Goal: Transaction & Acquisition: Register for event/course

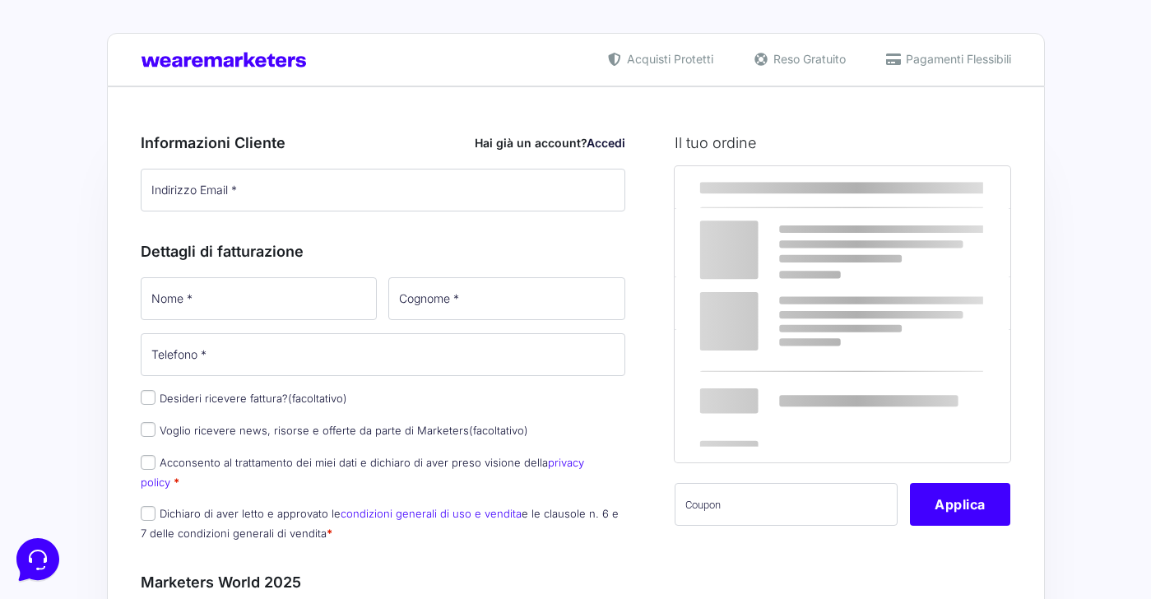
click at [332, 200] on div "× Informativa Questo Sito utilizza alcuni tipi di cookie tecnici necessari per …" at bounding box center [575, 299] width 1151 height 599
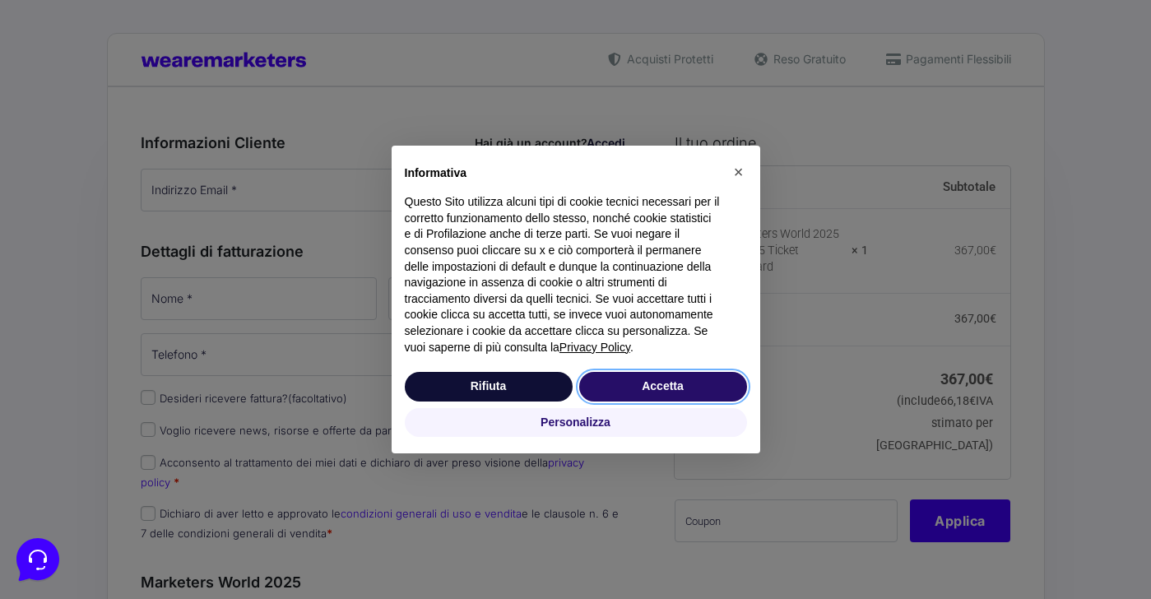
click at [670, 386] on button "Accetta" at bounding box center [663, 387] width 168 height 30
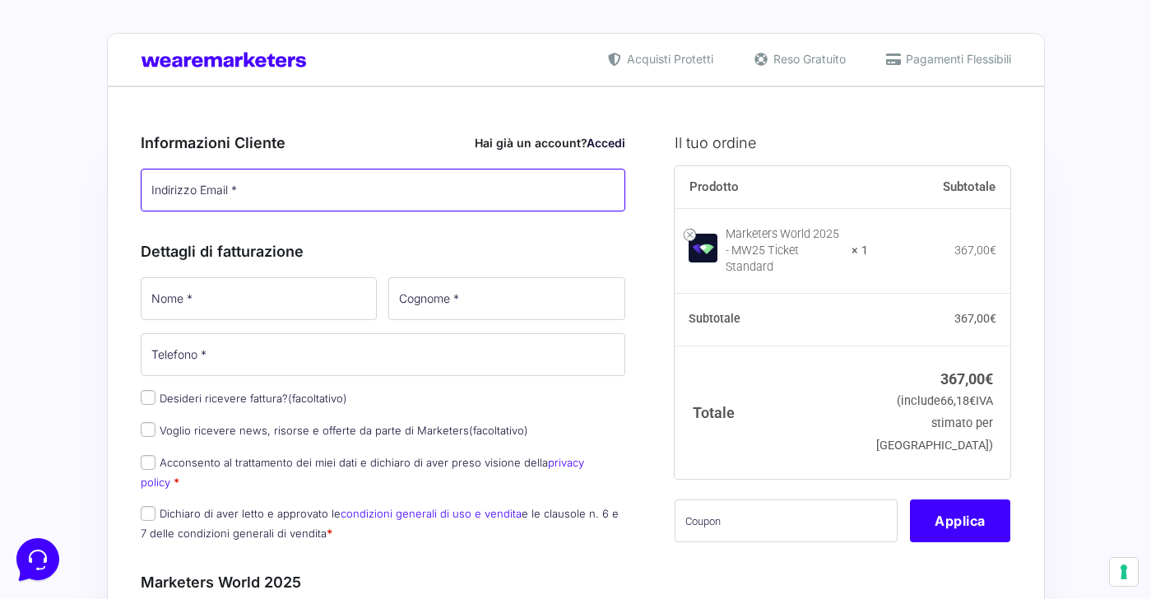
click at [366, 196] on input "Indirizzo Email *" at bounding box center [384, 190] width 486 height 43
type input "[EMAIL_ADDRESS][DOMAIN_NAME]"
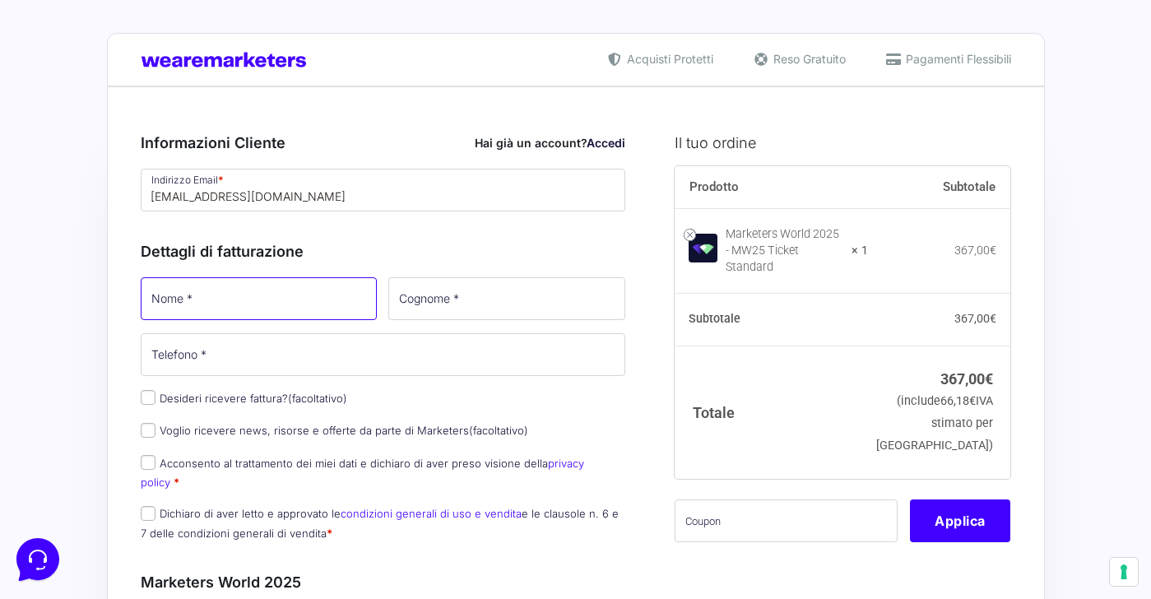
click at [320, 282] on input "Nome *" at bounding box center [259, 298] width 237 height 43
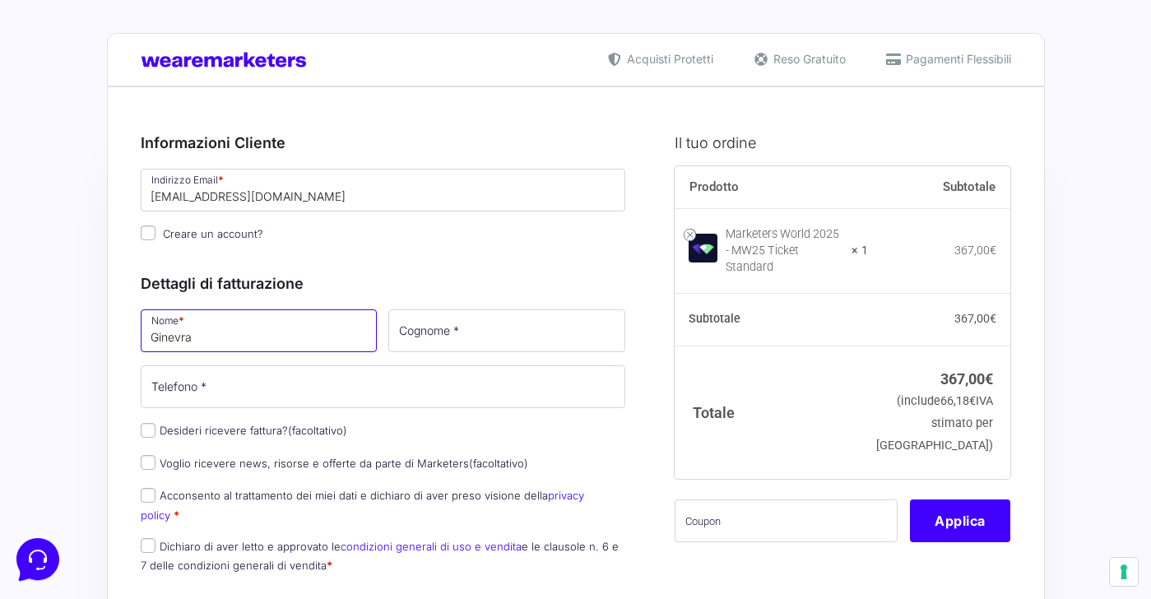
type input "Ginevra"
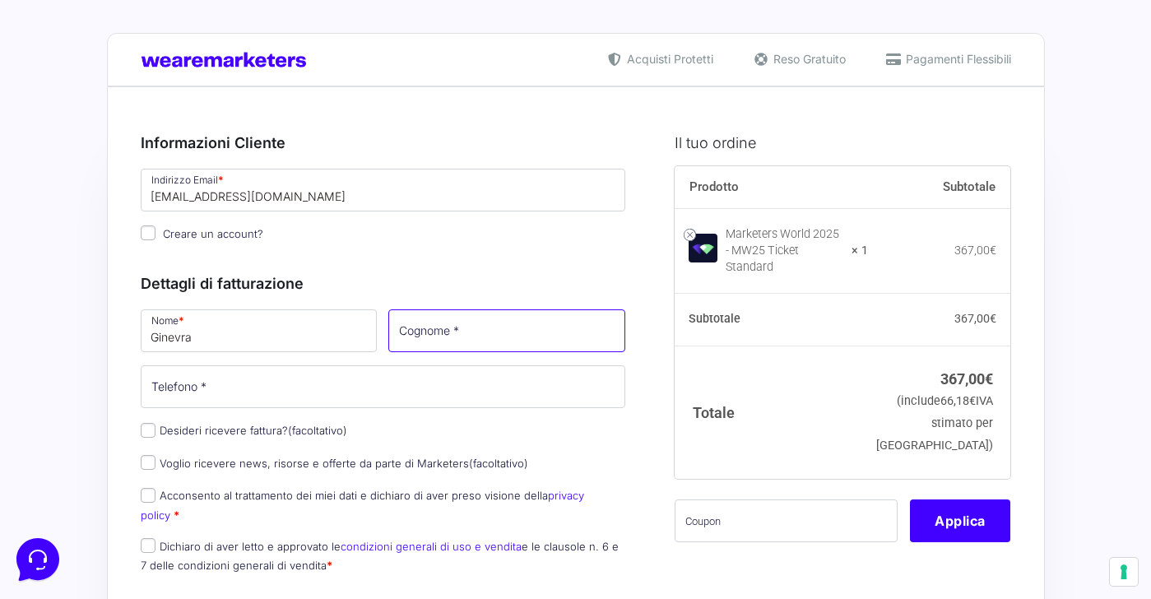
click at [451, 326] on input "Cognome *" at bounding box center [506, 330] width 237 height 43
type input "Bizzarri"
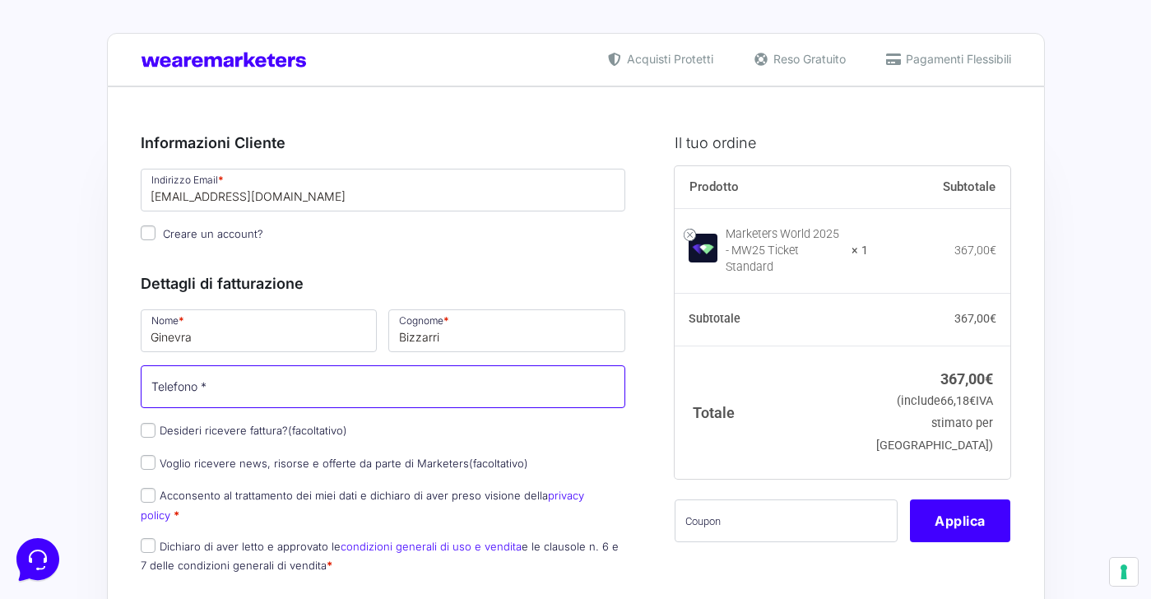
click at [383, 386] on input "Telefono *" at bounding box center [384, 386] width 486 height 43
type input "3392873262"
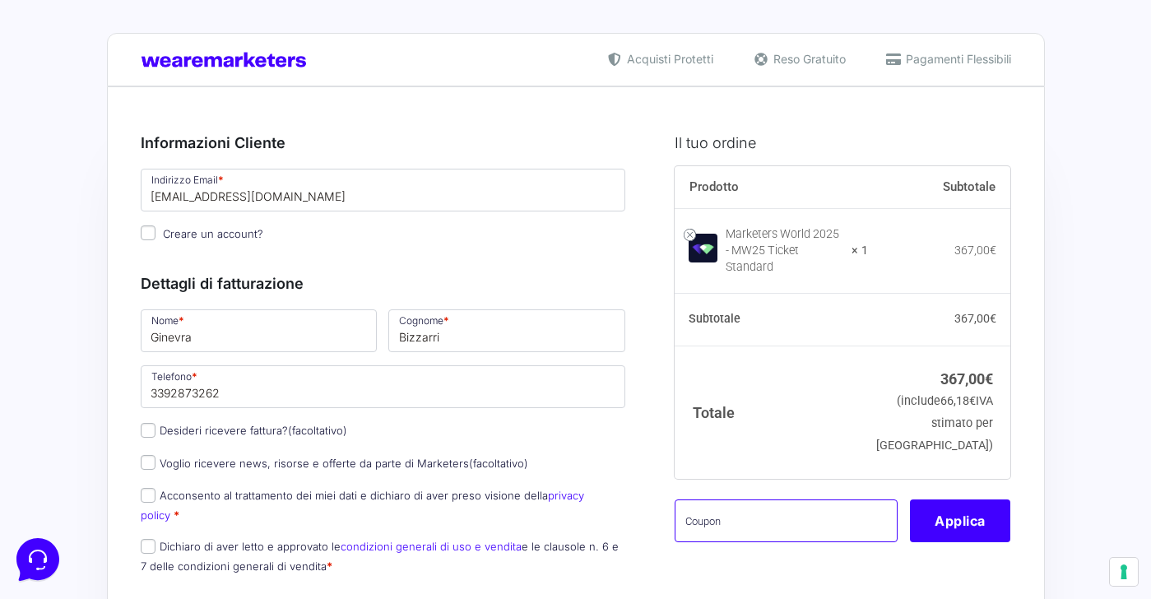
click at [691, 512] on input "text" at bounding box center [786, 521] width 223 height 43
type input "mw25noemi"
click at [971, 519] on button "Applica" at bounding box center [960, 521] width 100 height 43
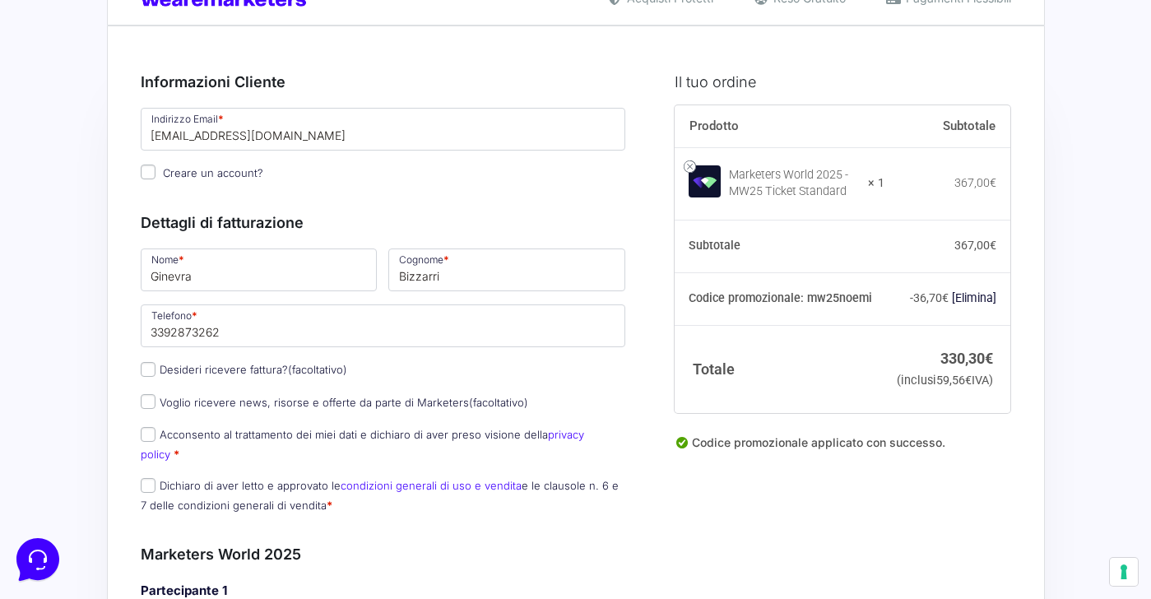
scroll to position [62, 0]
click at [151, 477] on input "Dichiaro di aver letto e approvato le condizioni generali di uso e vendita e le…" at bounding box center [148, 484] width 15 height 15
checkbox input "true"
click at [148, 435] on input "Acconsento al trattamento dei miei dati e dichiaro di aver preso visione della …" at bounding box center [148, 433] width 15 height 15
checkbox input "true"
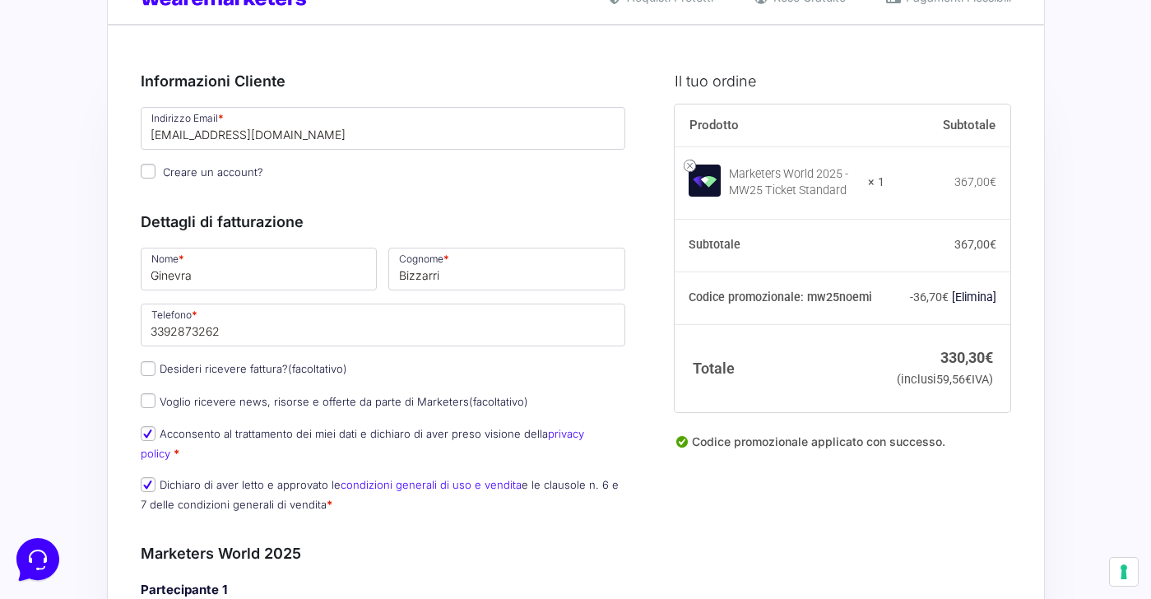
click at [147, 370] on input "Desideri ricevere fattura? (facoltativo)" at bounding box center [148, 368] width 15 height 15
checkbox input "true"
select select "IT"
type input "0000000"
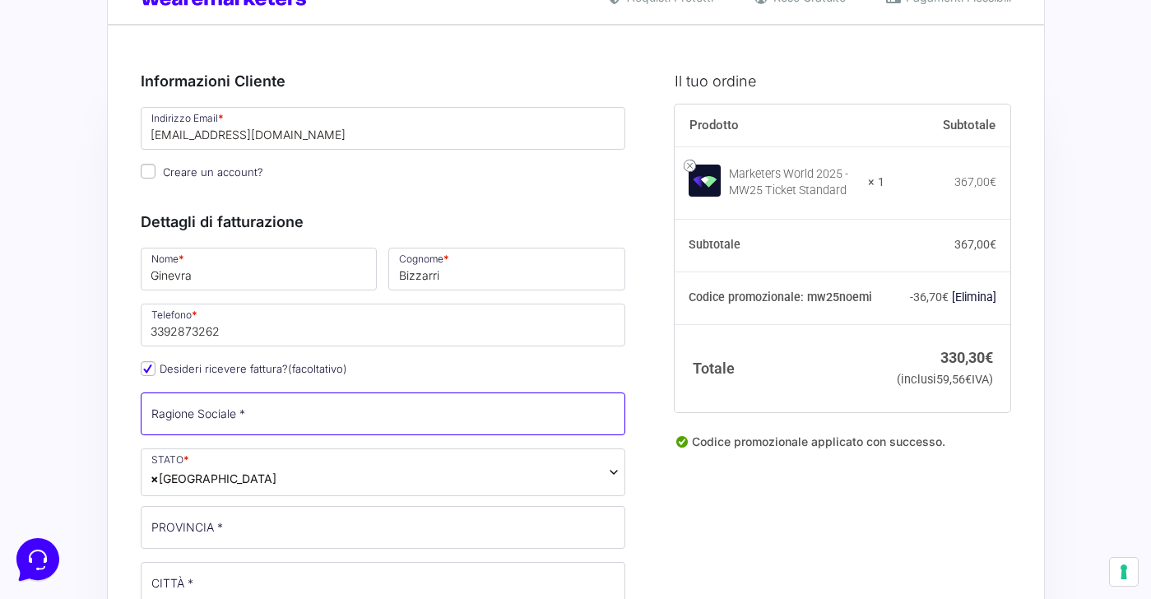
click at [178, 410] on input "Ragione Sociale *" at bounding box center [384, 414] width 486 height 43
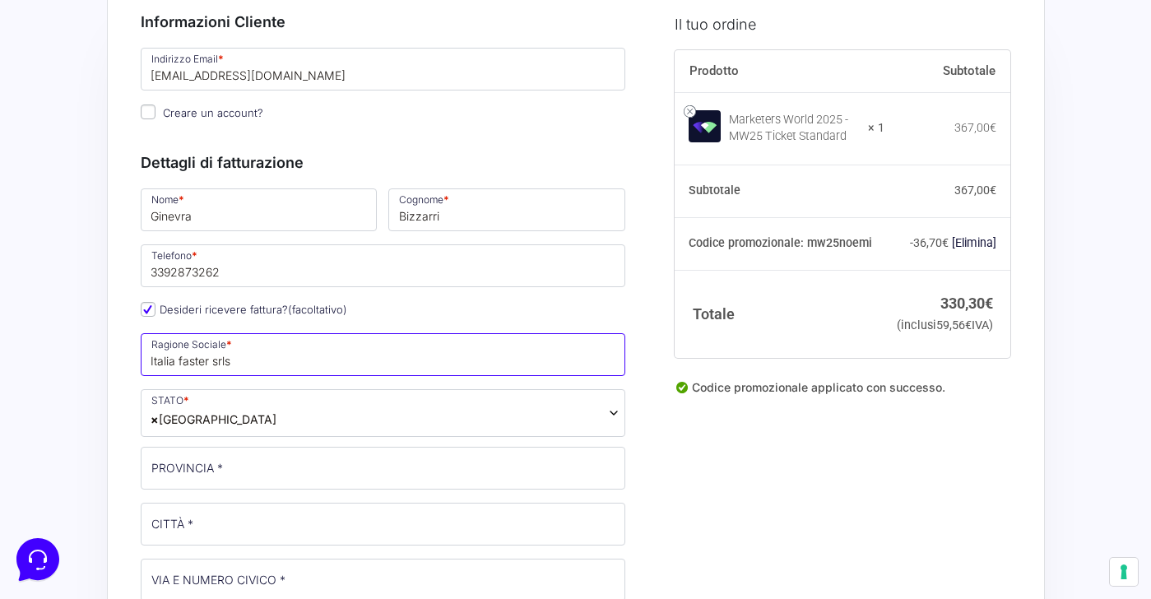
scroll to position [165, 0]
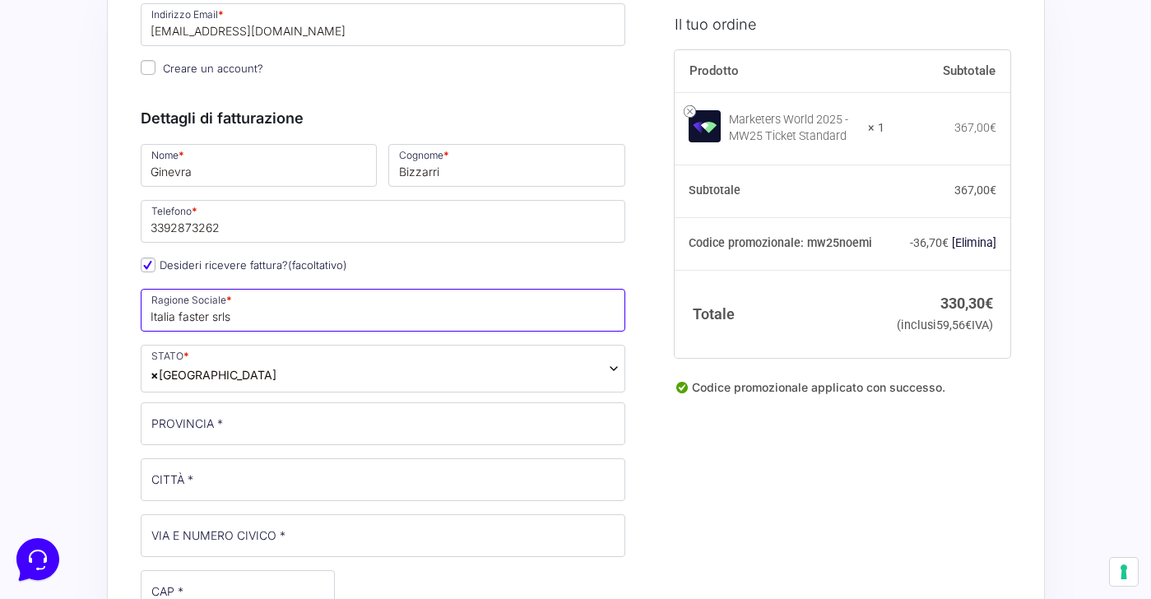
type input "Italia faster srls"
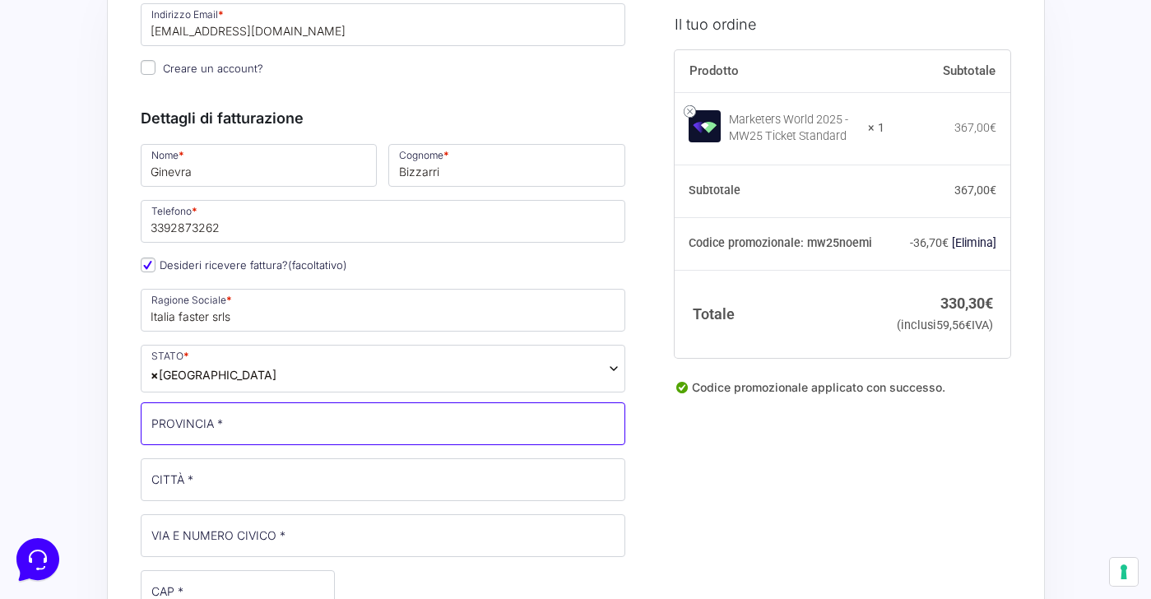
click at [170, 435] on input "PROVINCIA *" at bounding box center [384, 423] width 486 height 43
type input "Rovigo"
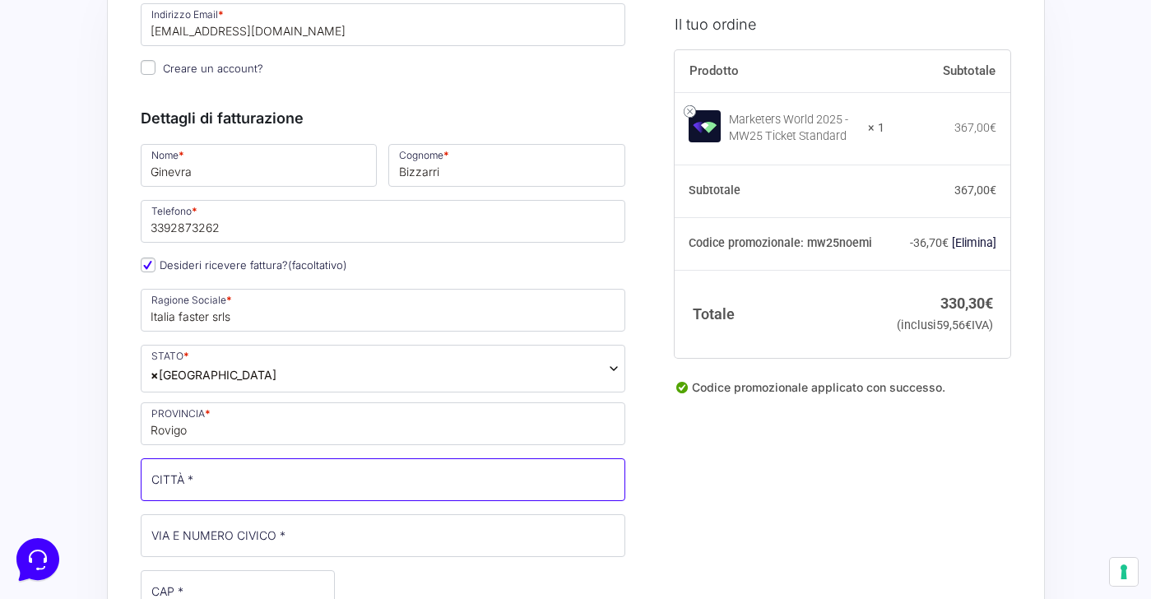
click at [160, 475] on input "CITTÀ *" at bounding box center [384, 479] width 486 height 43
type input "Occhiobello"
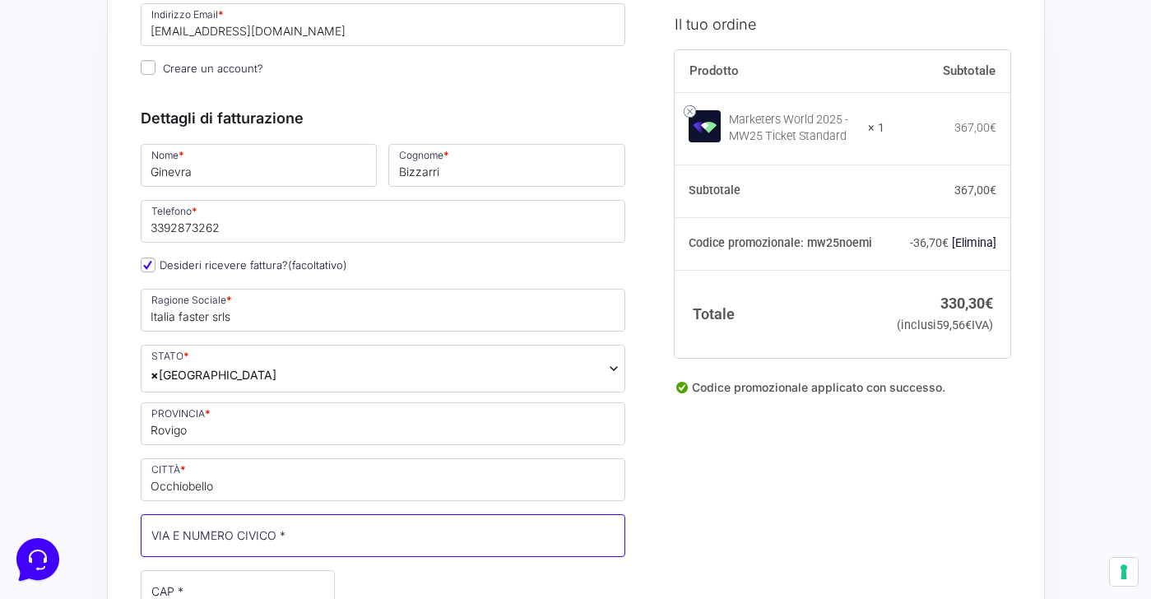
click at [166, 528] on input "VIA E NUMERO CIVICO *" at bounding box center [384, 535] width 486 height 43
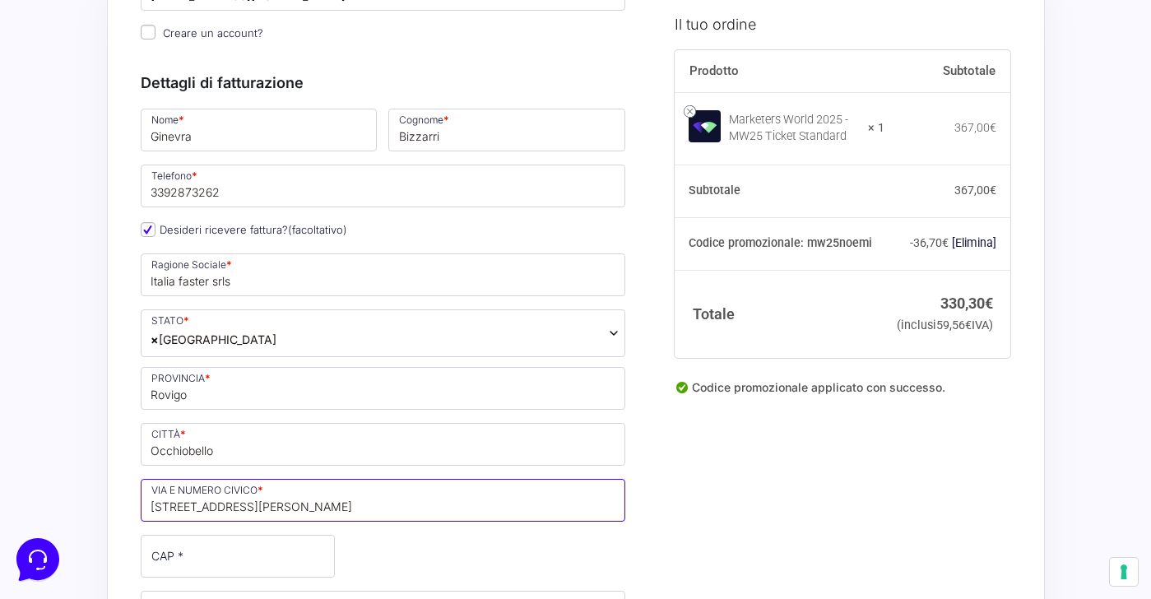
scroll to position [202, 0]
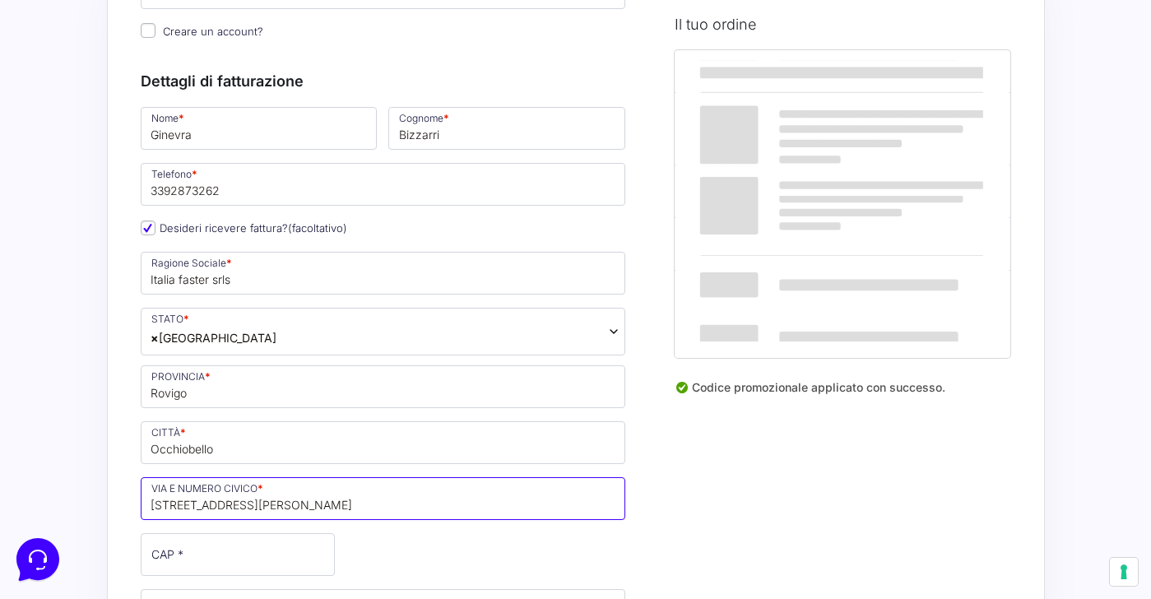
type input "[STREET_ADDRESS][PERSON_NAME]"
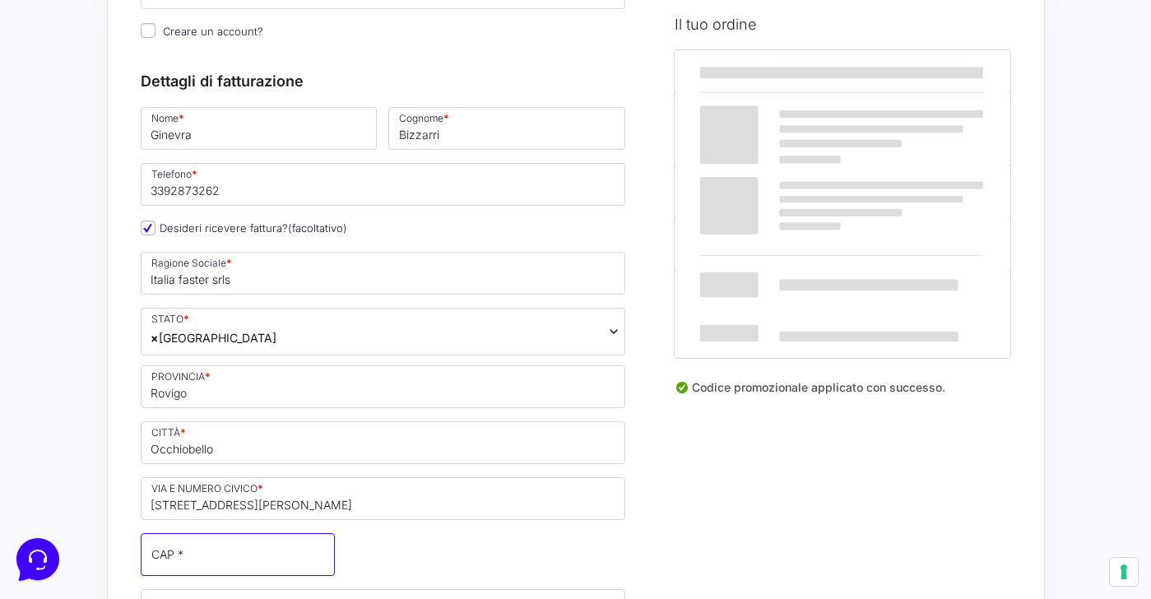
click at [165, 569] on input "CAP *" at bounding box center [238, 554] width 194 height 43
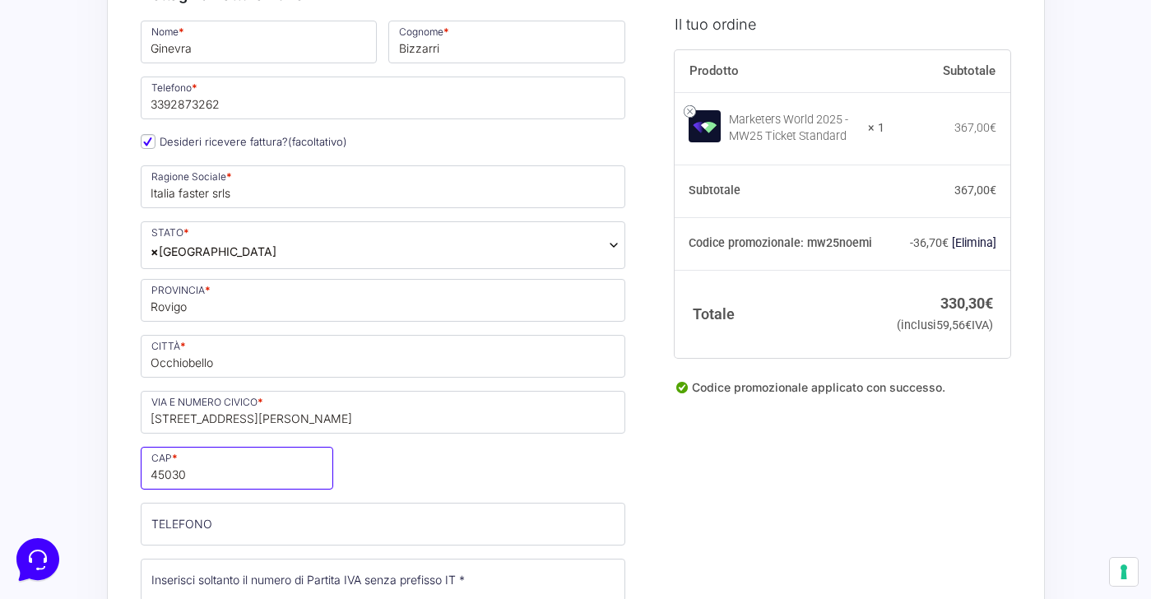
scroll to position [311, 0]
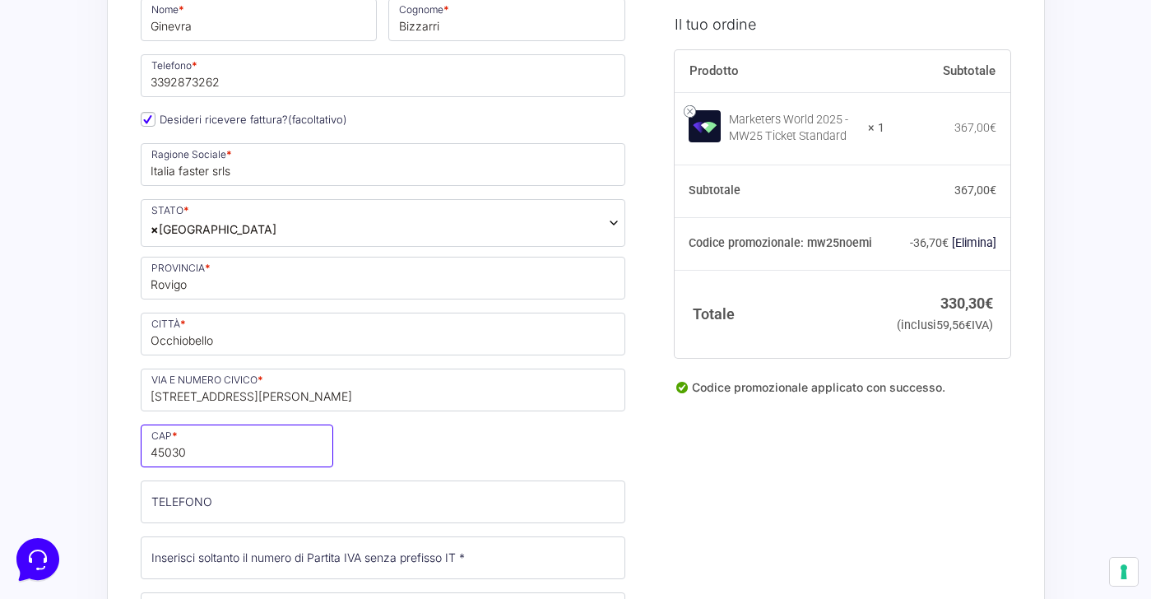
type input "45030"
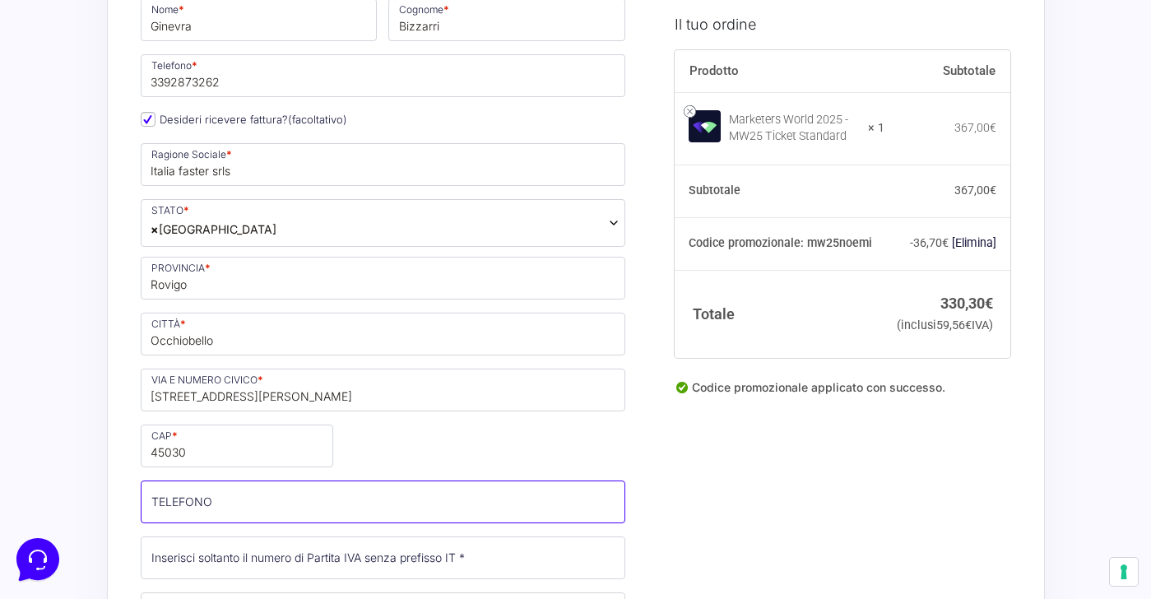
click at [179, 497] on input "TELEFONO (facoltativo)" at bounding box center [384, 502] width 486 height 43
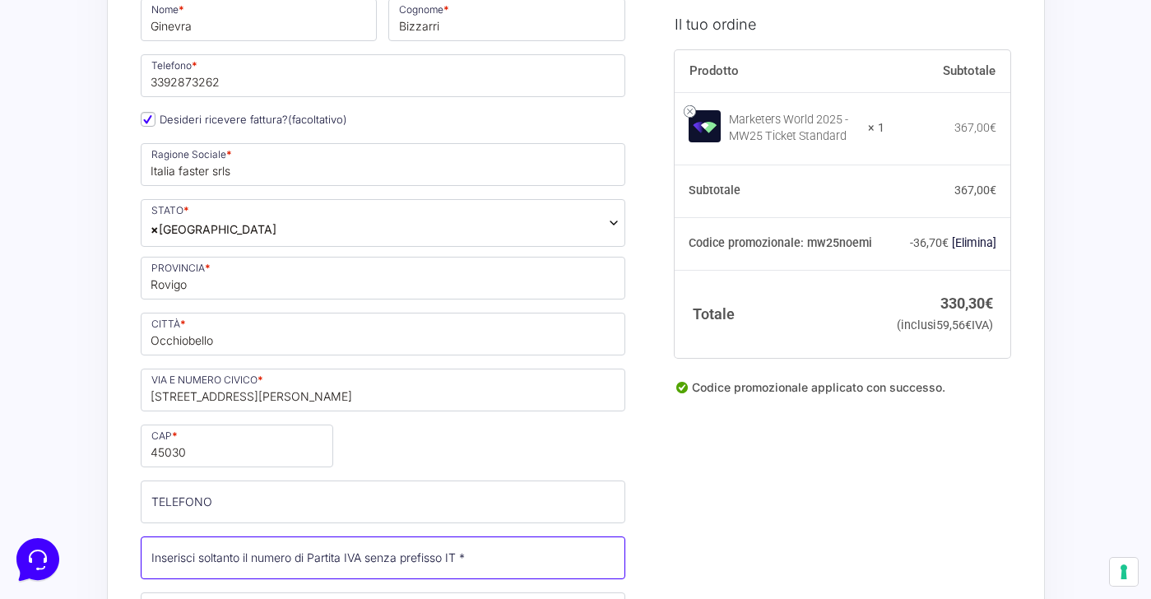
click at [183, 554] on input "Partita Iva *" at bounding box center [384, 558] width 486 height 43
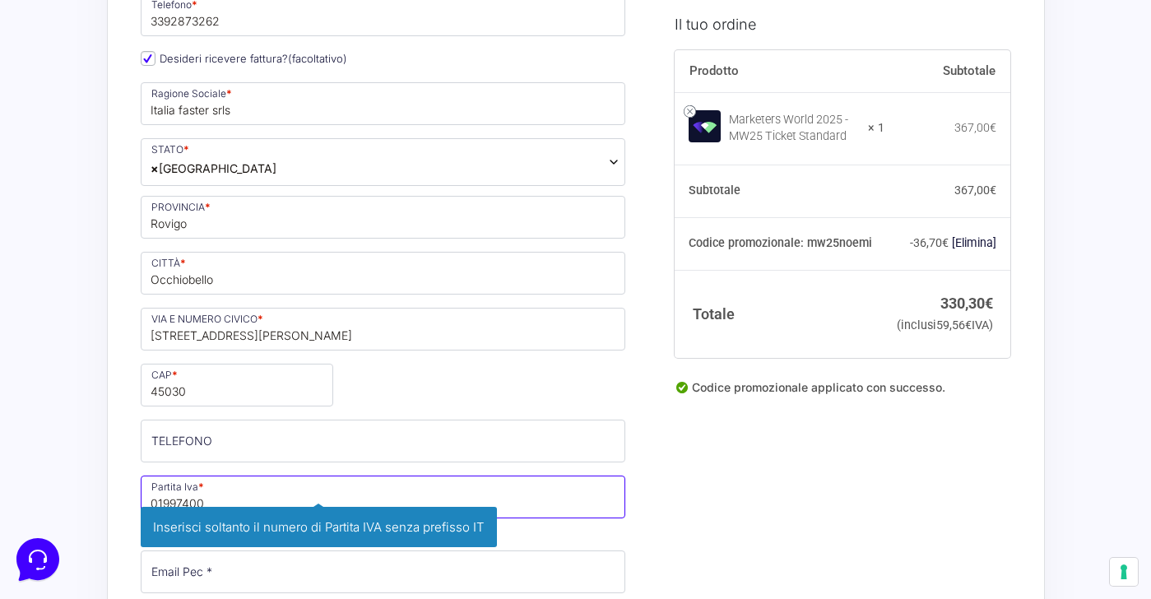
scroll to position [373, 0]
type input "01997400385"
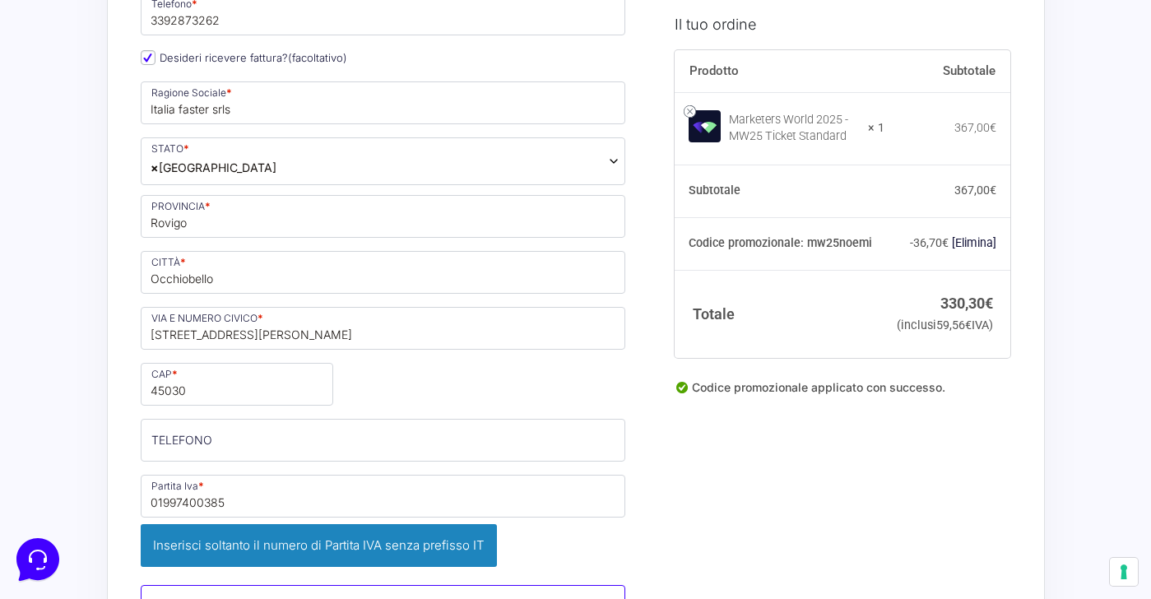
click at [184, 585] on input "Email Pec *" at bounding box center [384, 606] width 486 height 43
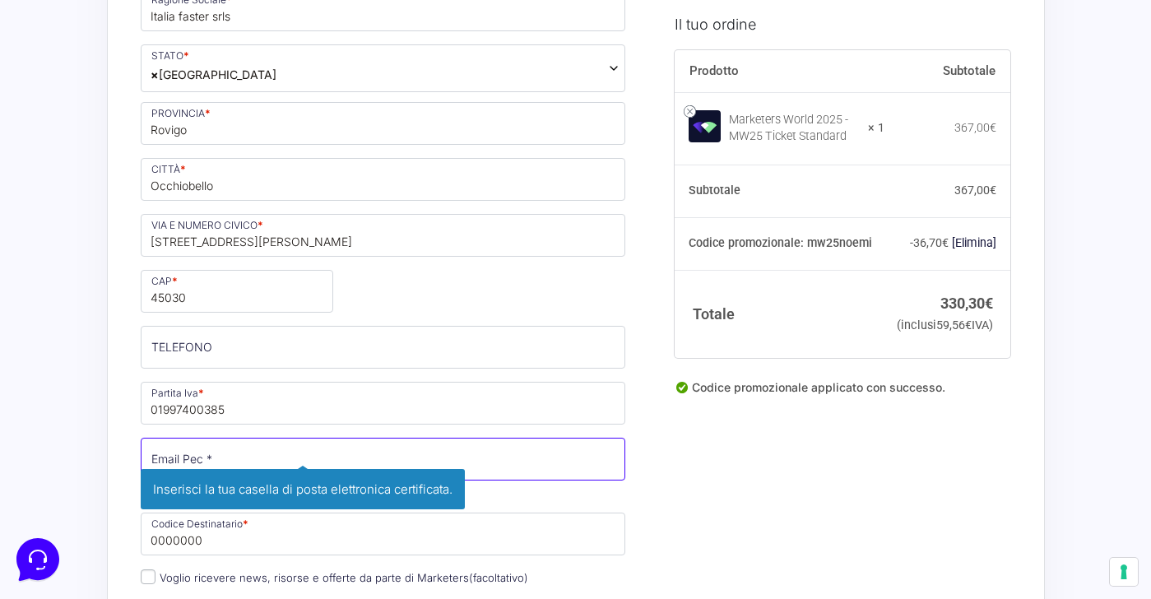
scroll to position [472, 0]
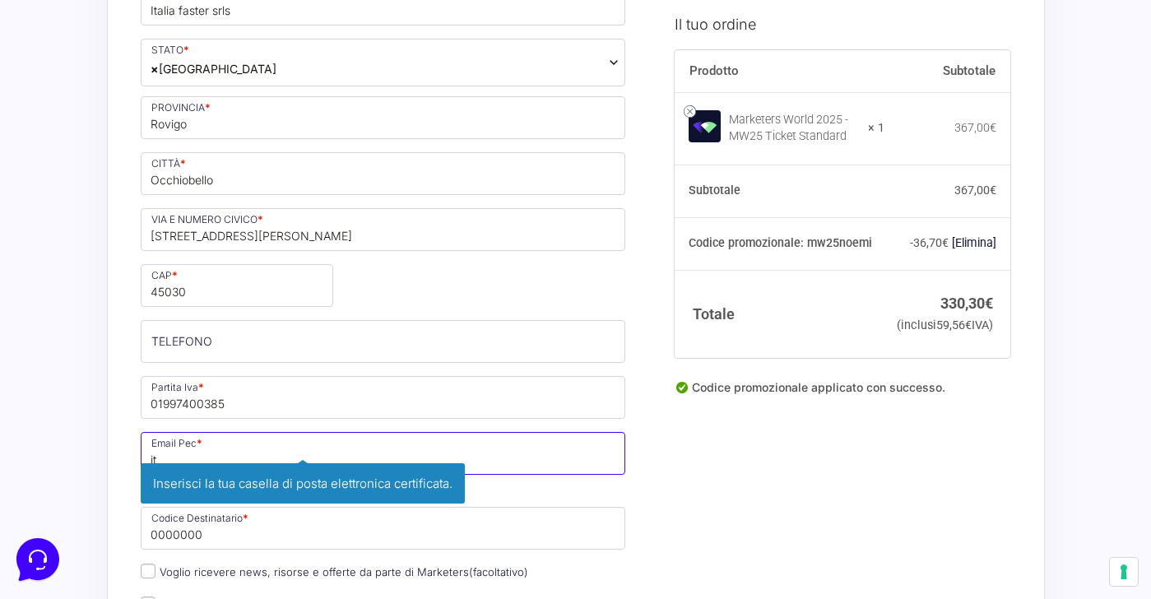
type input "i"
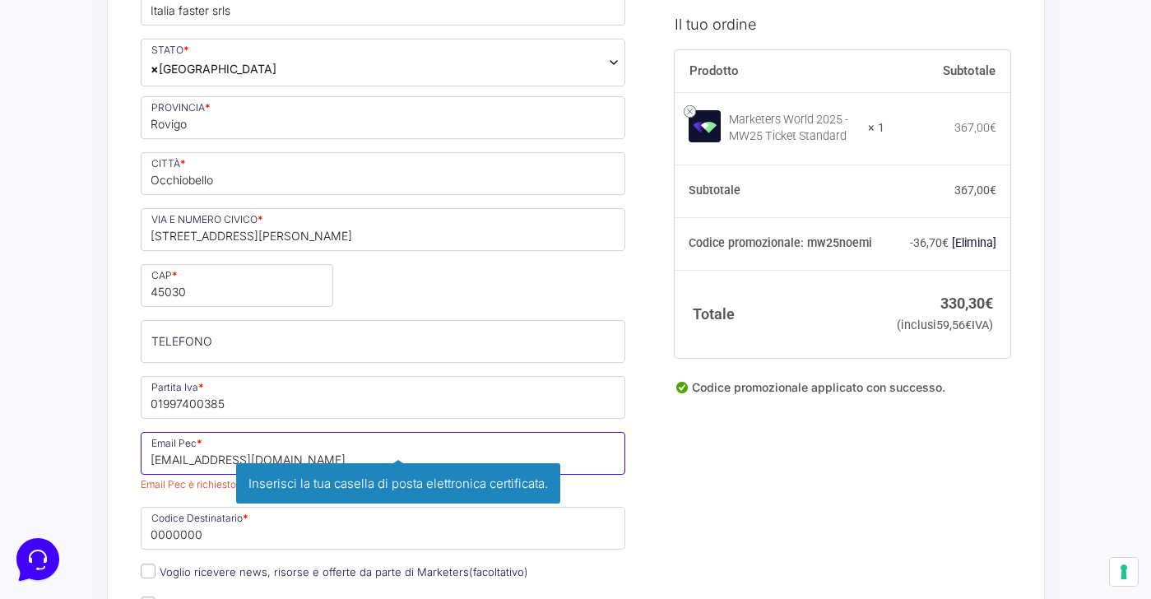
type input "[EMAIL_ADDRESS][DOMAIN_NAME]"
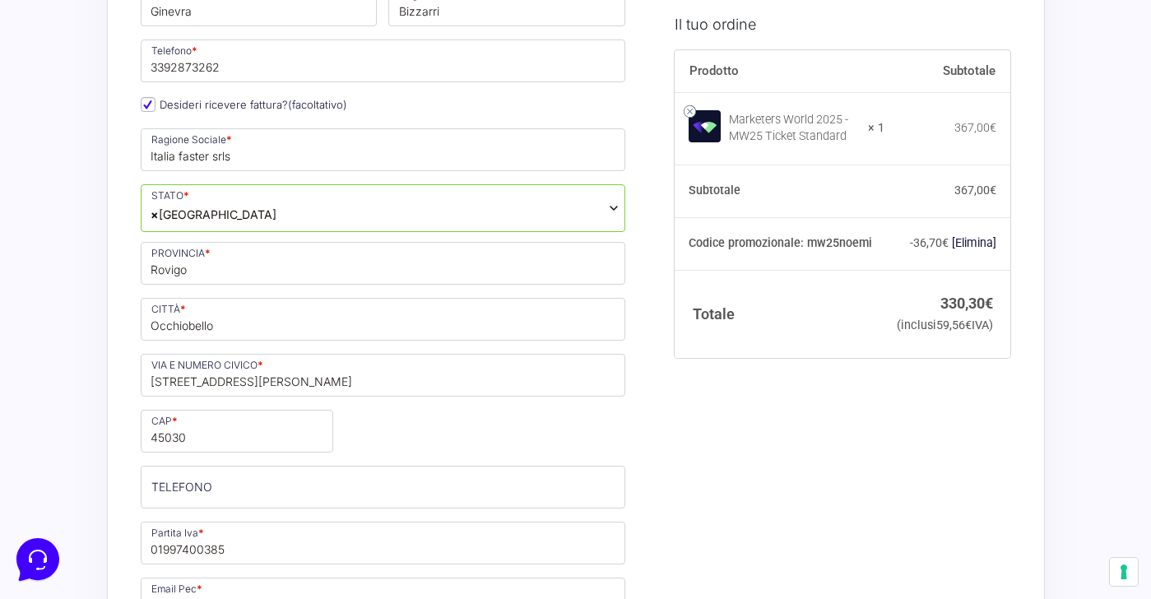
scroll to position [500, 0]
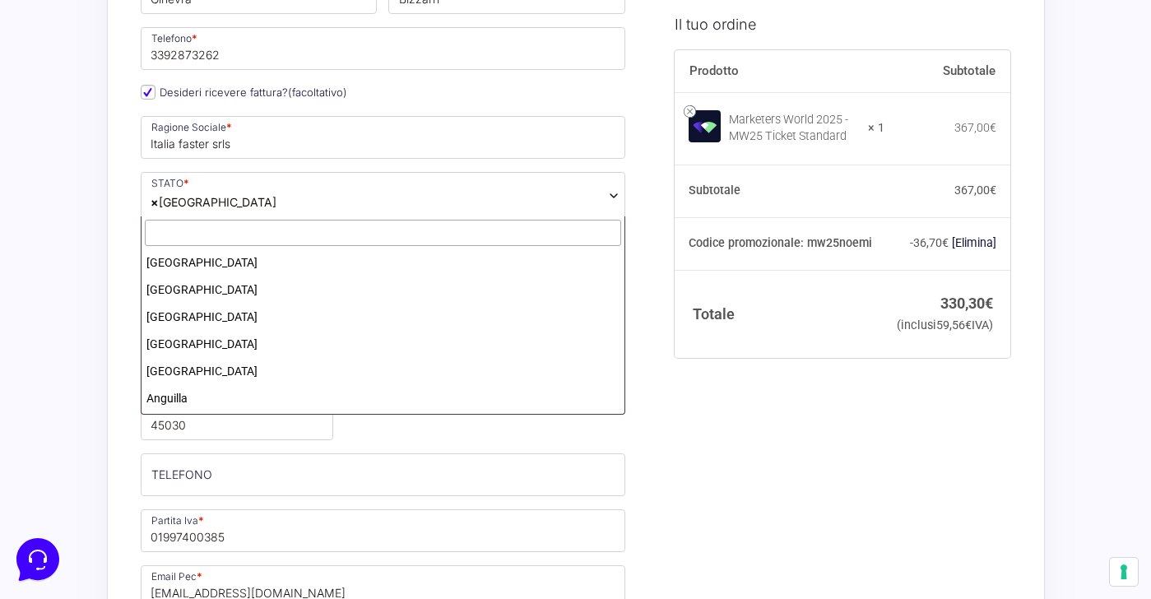
click at [250, 200] on span "× [GEOGRAPHIC_DATA]" at bounding box center [384, 196] width 486 height 48
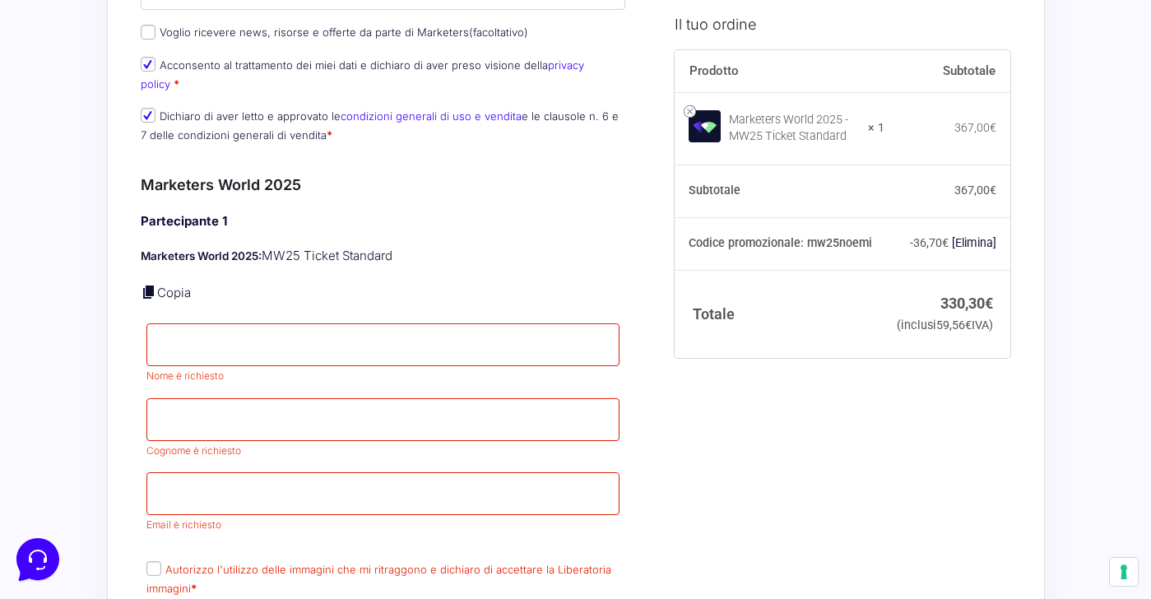
scroll to position [1159, 0]
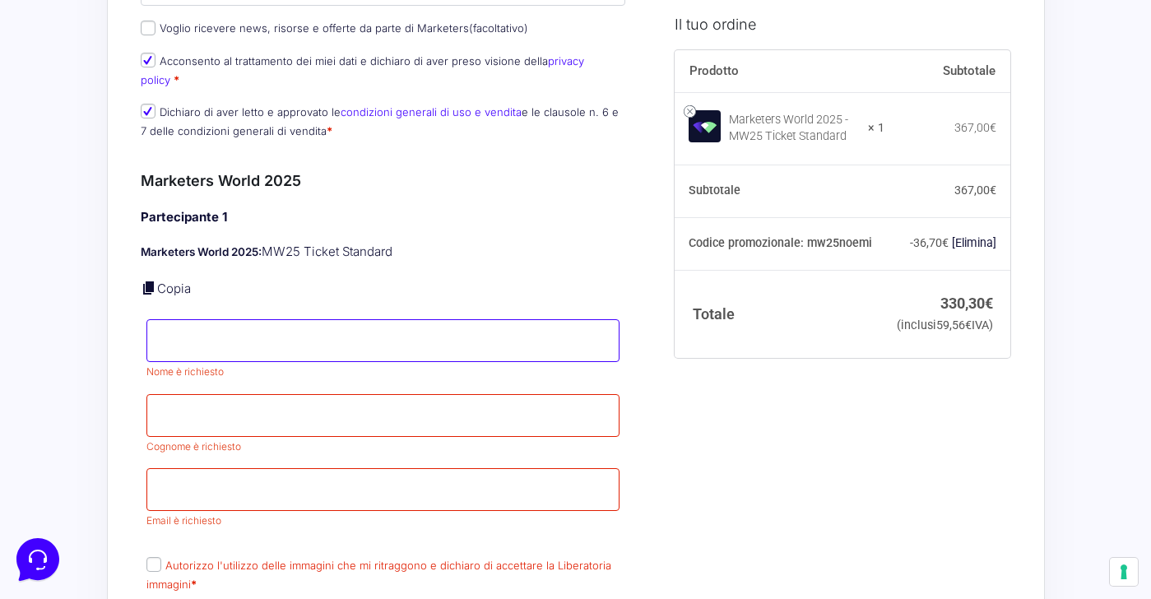
click at [213, 320] on input "Nome *" at bounding box center [383, 340] width 474 height 43
type input "Ginevra"
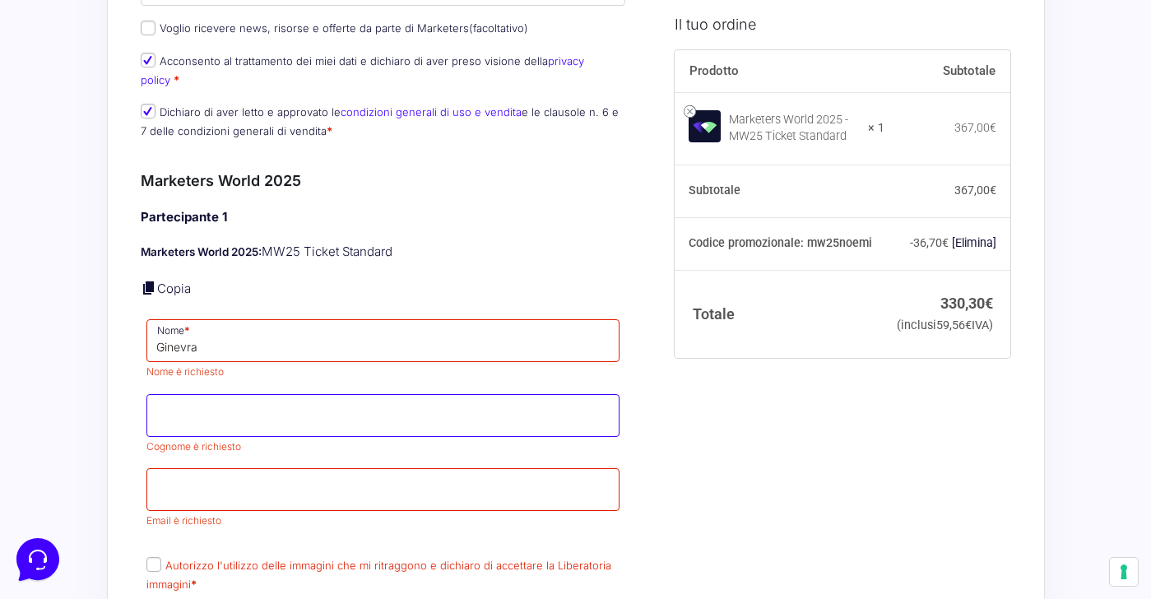
click at [207, 394] on input "Cognome *" at bounding box center [383, 415] width 474 height 43
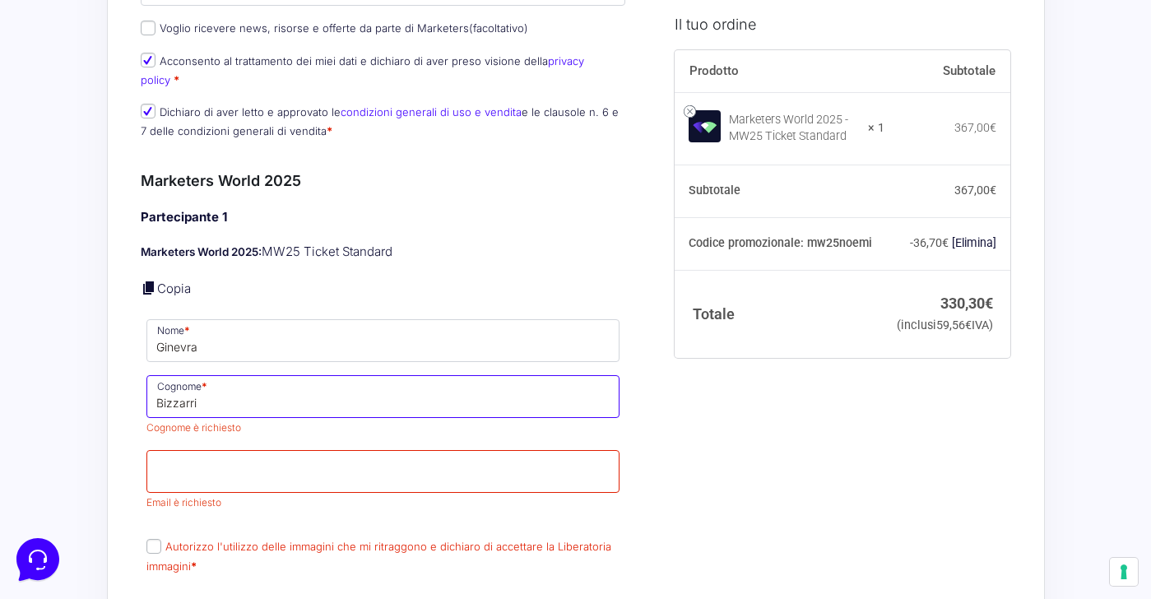
type input "Bizzarri"
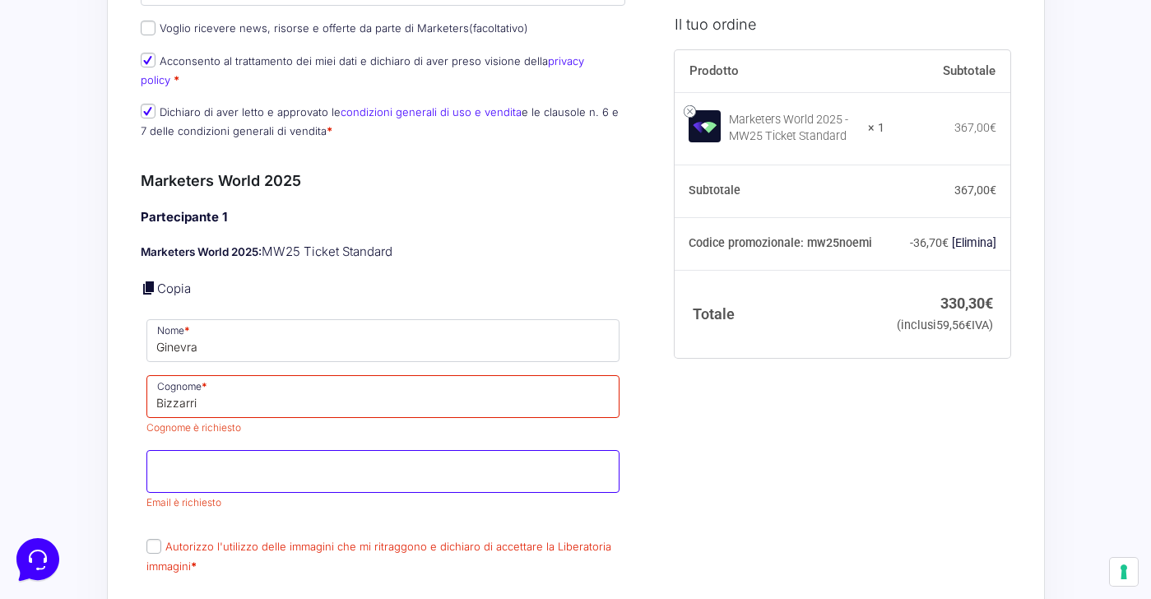
click at [203, 458] on span "Email è richiesto" at bounding box center [383, 479] width 474 height 59
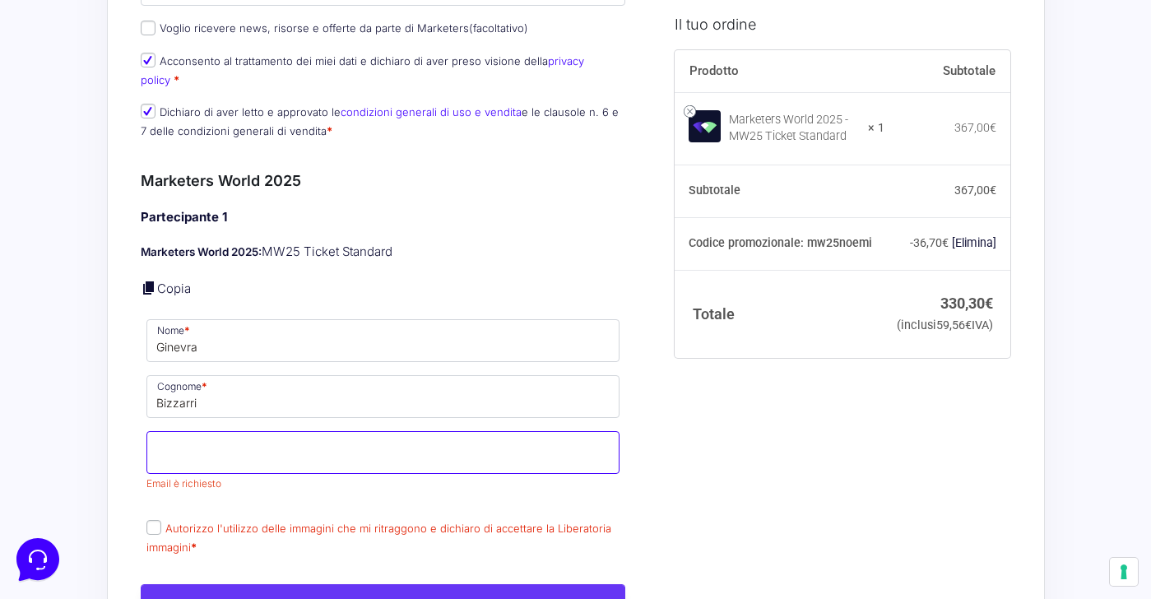
type input "u"
type input "[EMAIL_ADDRESS][DOMAIN_NAME]"
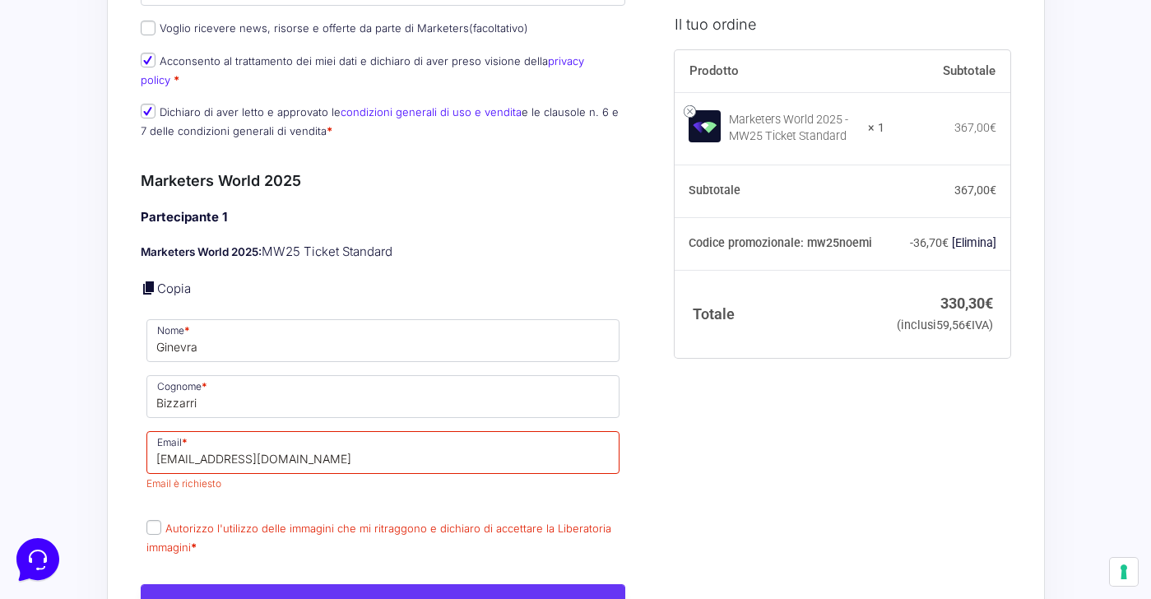
click at [149, 522] on label "Autorizzo l'utilizzo delle immagini che mi ritraggono e dichiaro di accettare l…" at bounding box center [378, 538] width 465 height 32
click at [149, 520] on input "Autorizzo l'utilizzo delle immagini che mi ritraggono e dichiaro di accettare l…" at bounding box center [153, 527] width 15 height 15
checkbox input "true"
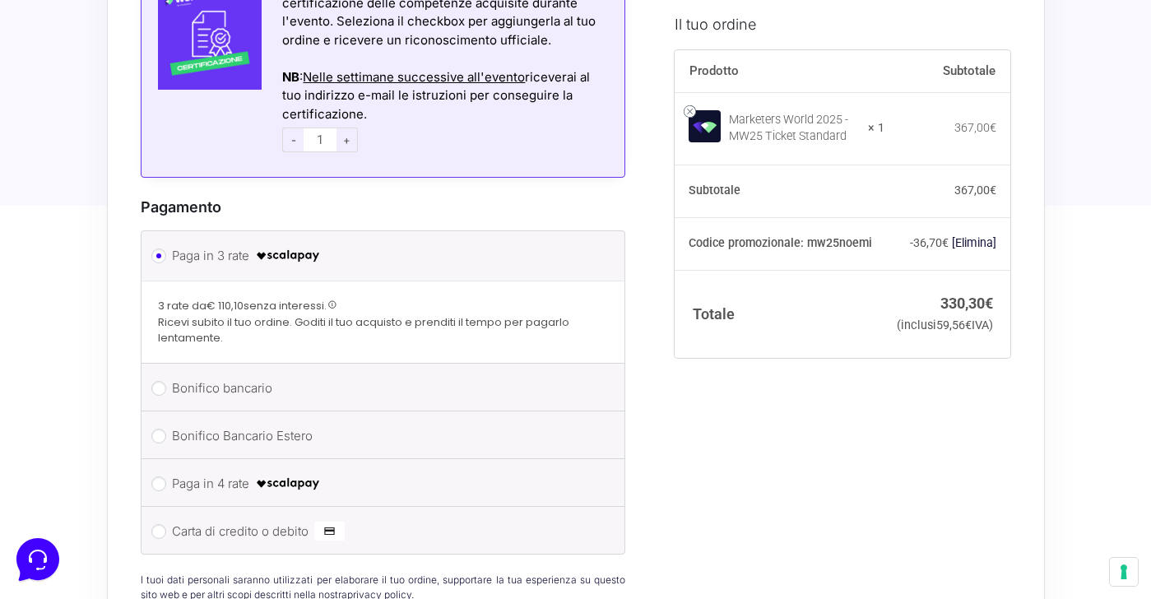
scroll to position [2111, 0]
click at [160, 523] on input "Carta di credito o debito" at bounding box center [158, 530] width 15 height 15
radio input "true"
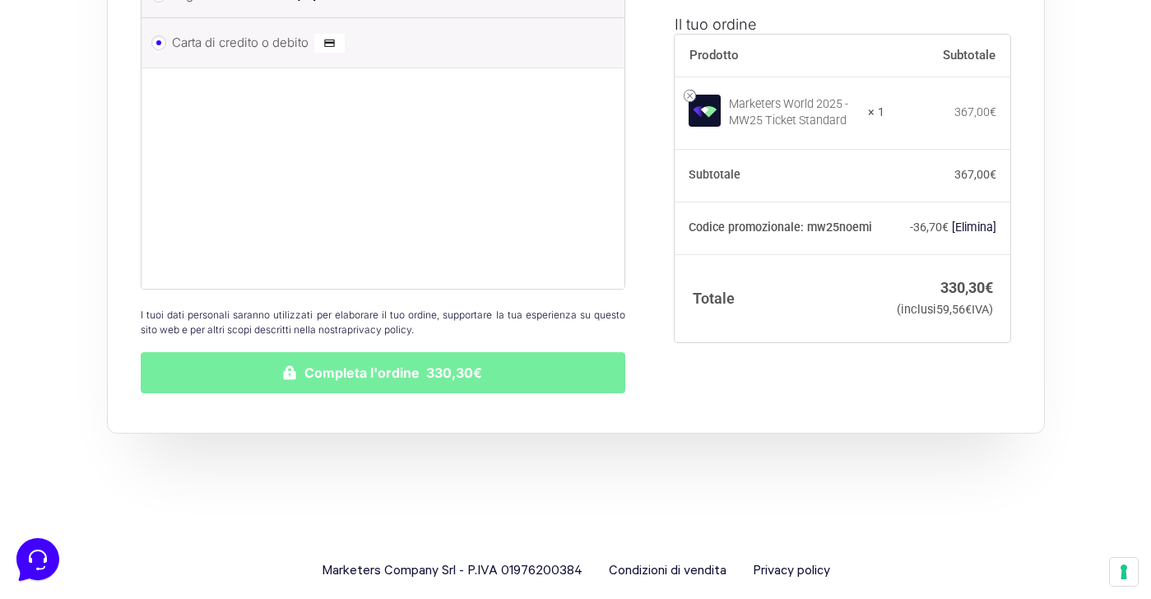
scroll to position [2512, 0]
click at [376, 353] on button "Completa l'ordine 330,30€" at bounding box center [384, 373] width 486 height 41
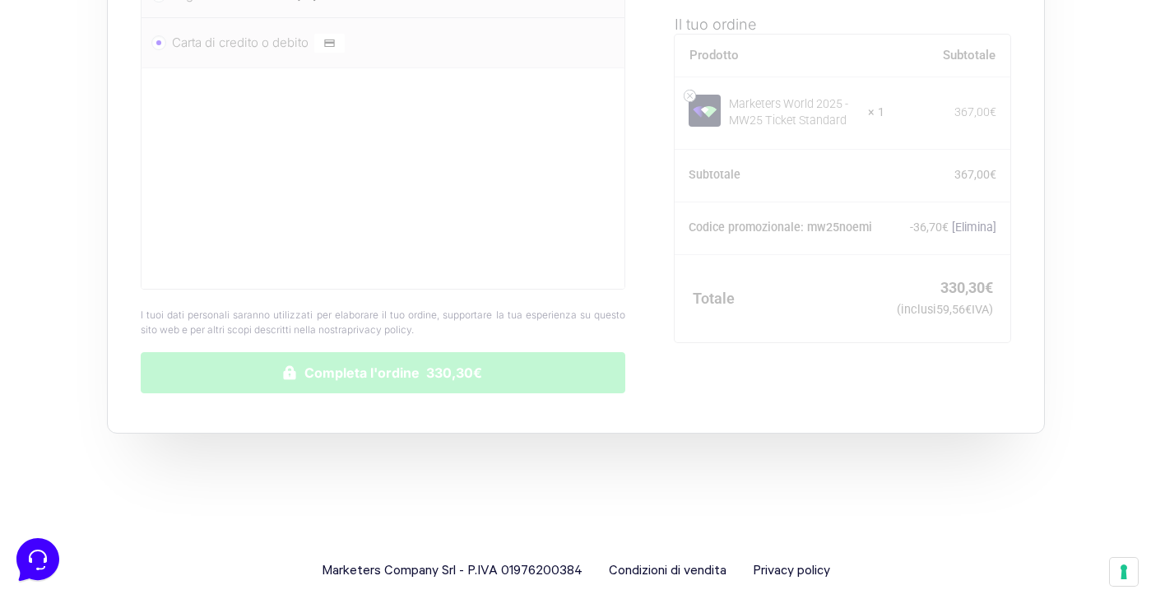
scroll to position [2512, 0]
